Goal: Transaction & Acquisition: Purchase product/service

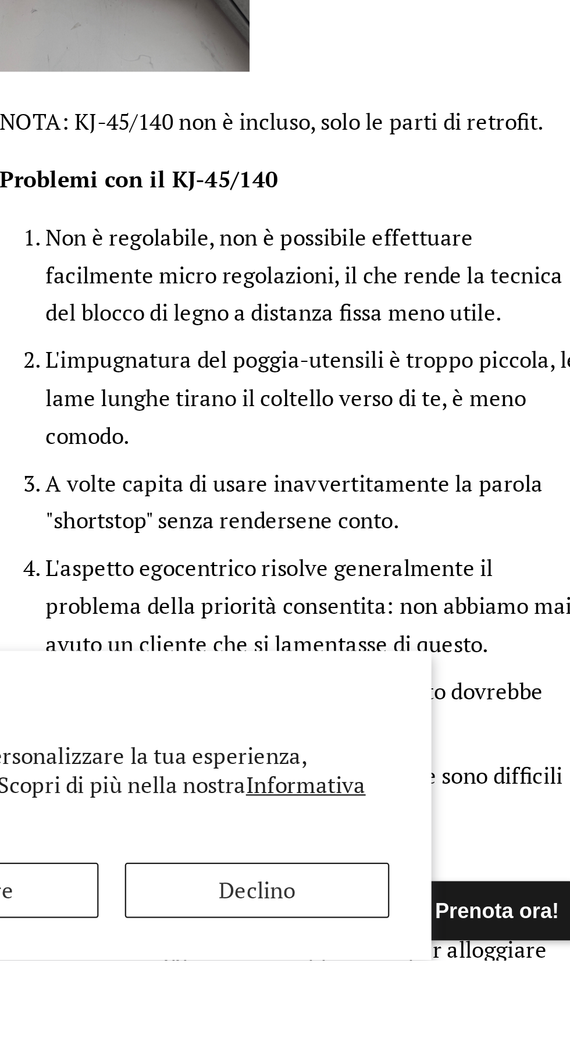
scroll to position [436, 0]
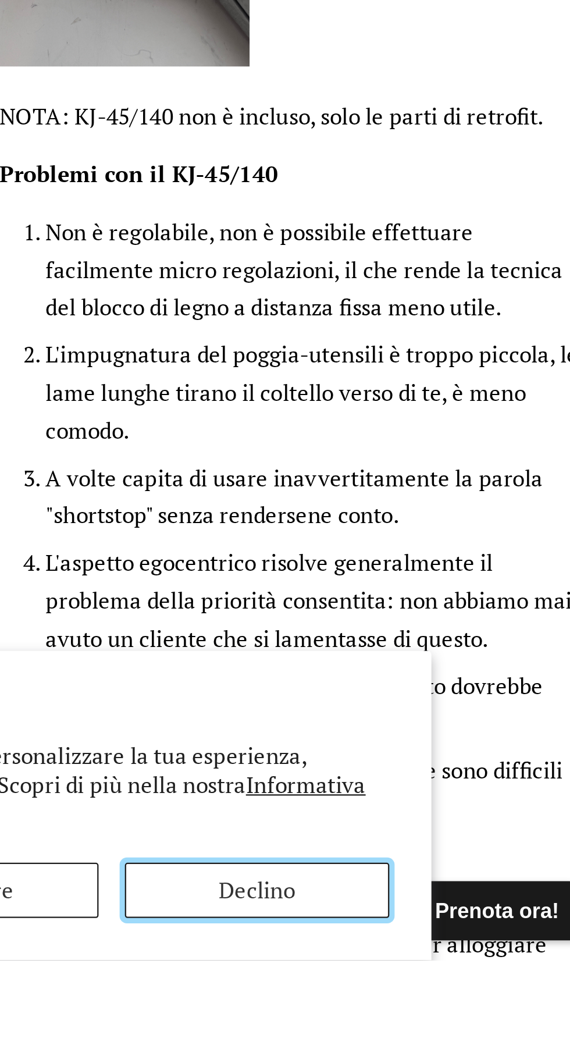
click at [446, 1044] on button "Declino" at bounding box center [407, 1032] width 117 height 24
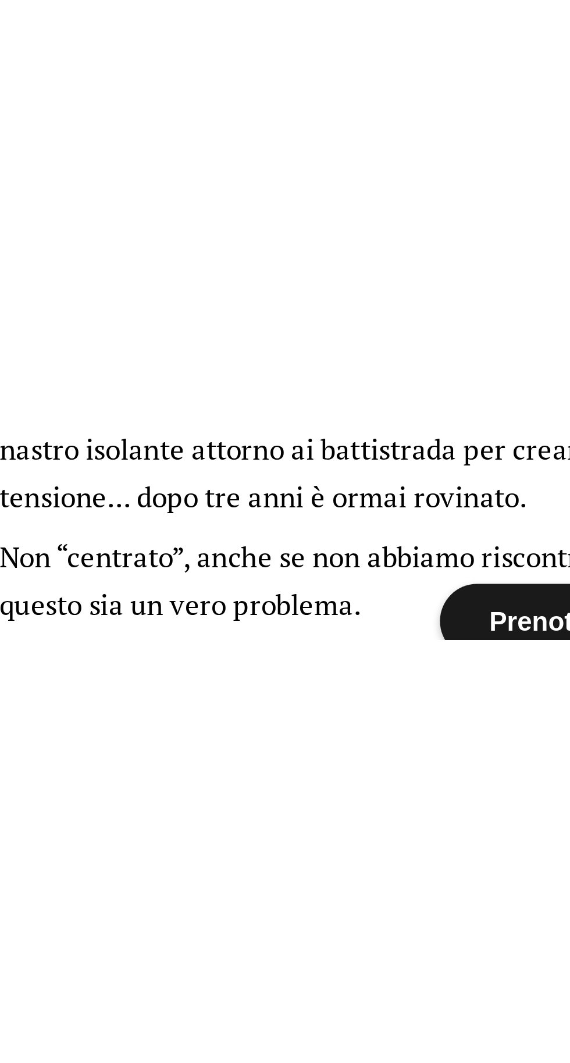
scroll to position [940, 0]
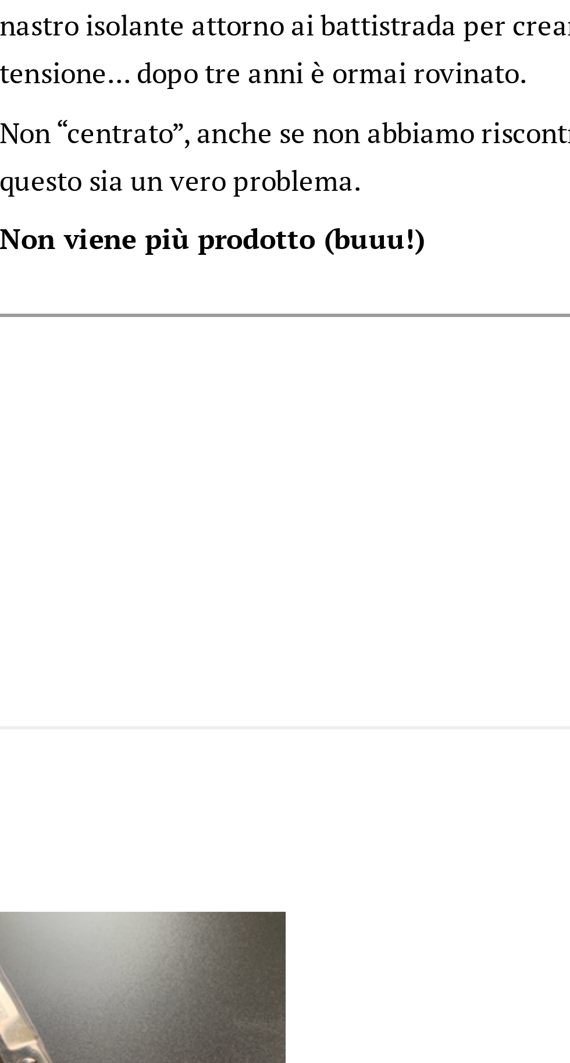
click at [457, 932] on div "Potrebbe anche piacerti Coltello Deba - Coltello giapponese d'epoca, pesante, c…" at bounding box center [284, 1010] width 535 height 227
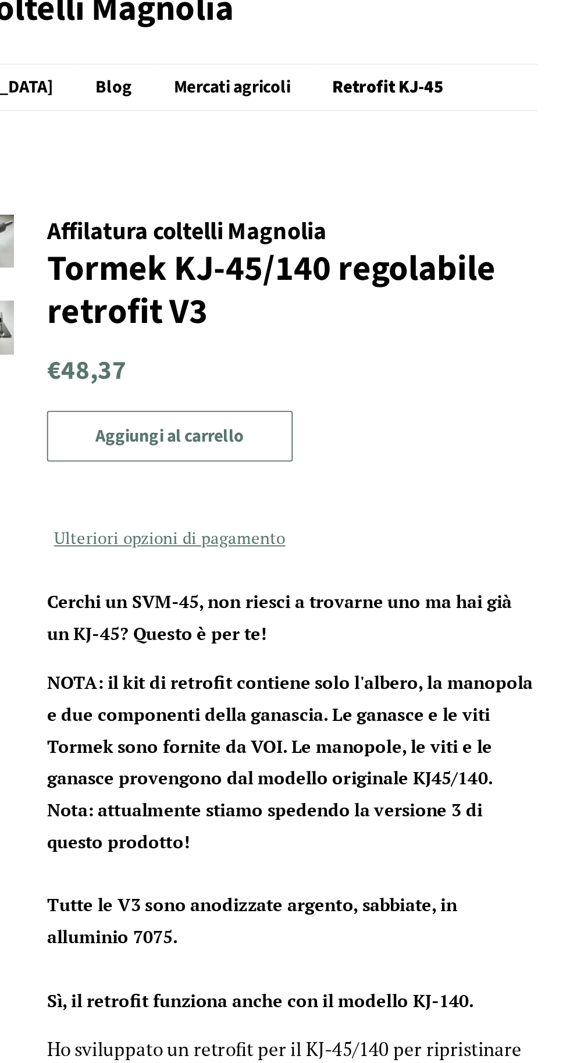
scroll to position [0, 0]
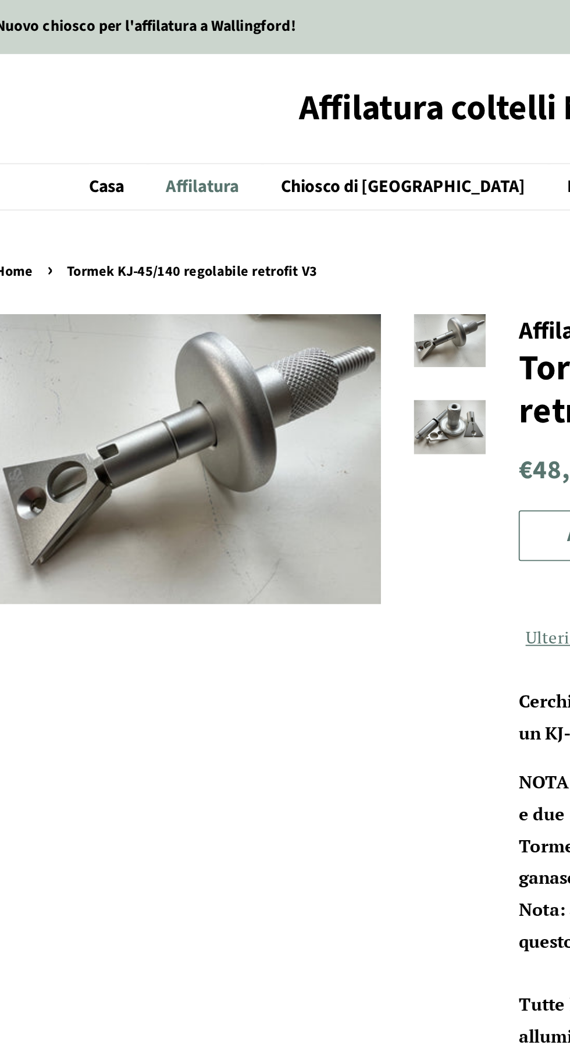
click at [146, 92] on font "Affilatura" at bounding box center [127, 98] width 38 height 13
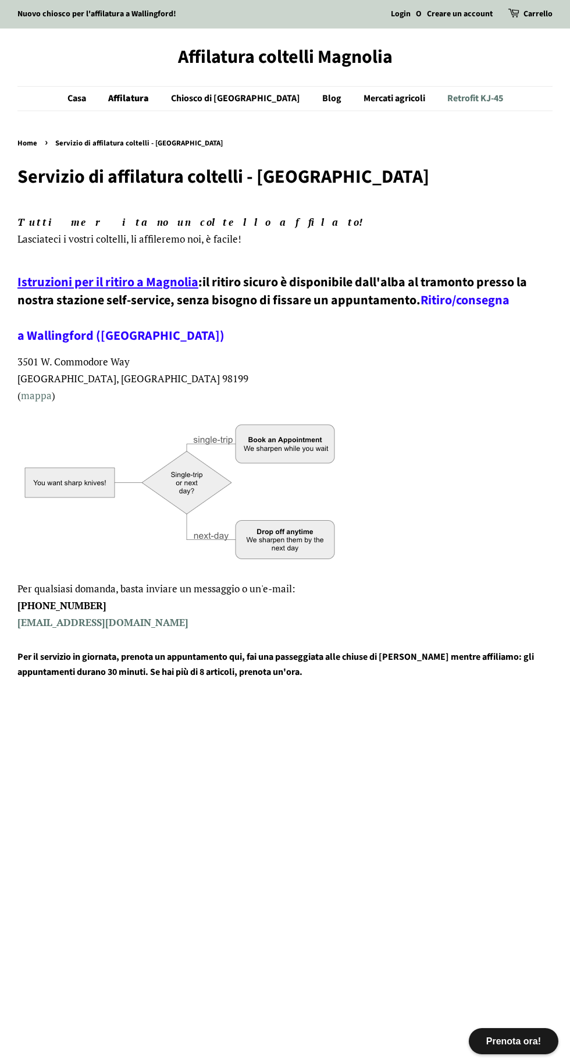
click at [472, 99] on font "Retrofit KJ-45" at bounding box center [475, 98] width 56 height 13
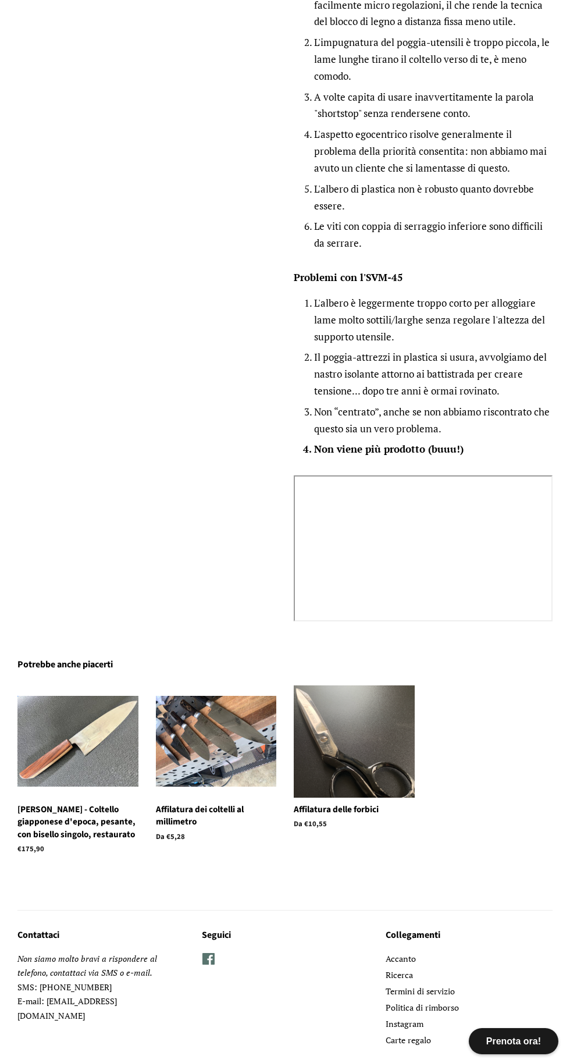
scroll to position [1197, 0]
